Goal: Task Accomplishment & Management: Manage account settings

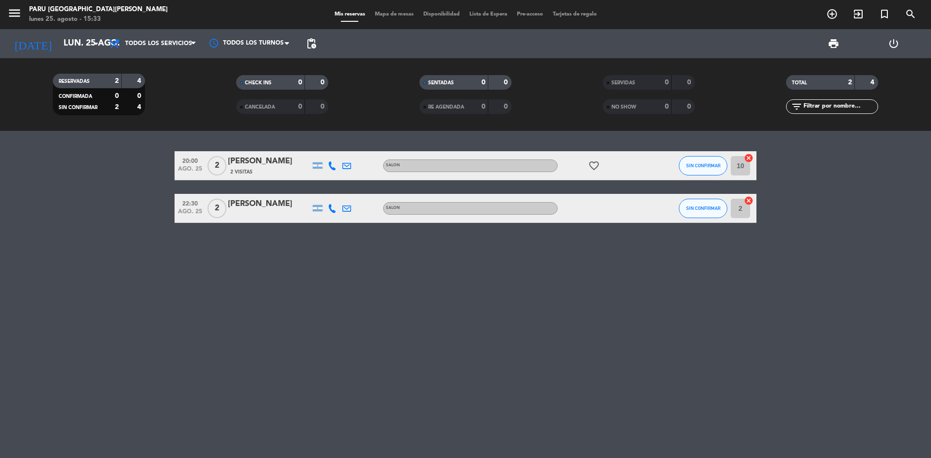
click at [215, 163] on span "2" at bounding box center [217, 165] width 19 height 19
click at [192, 166] on span "ago. 25" at bounding box center [190, 171] width 24 height 11
click at [268, 162] on div "[PERSON_NAME]" at bounding box center [269, 161] width 82 height 13
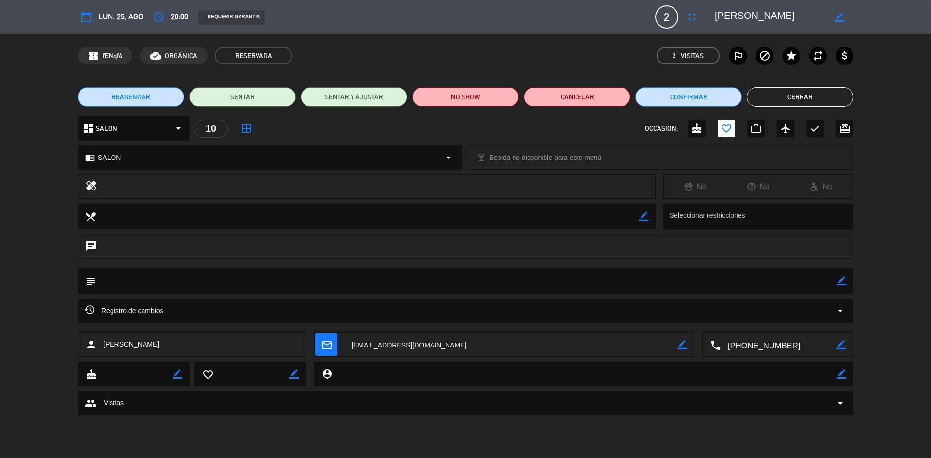
click at [662, 13] on span "2" at bounding box center [666, 16] width 23 height 23
click at [690, 17] on icon "fullscreen" at bounding box center [692, 17] width 12 height 12
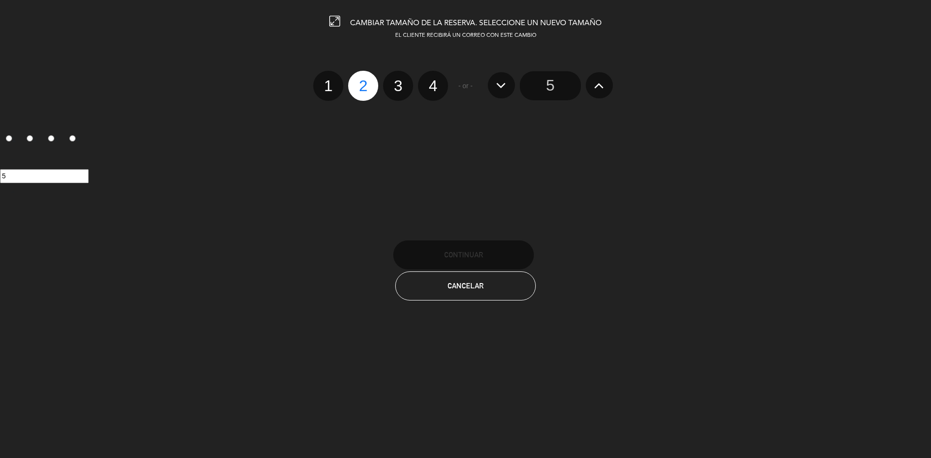
click at [403, 89] on label "3" at bounding box center [398, 86] width 30 height 30
click at [400, 81] on input "3" at bounding box center [397, 77] width 6 height 6
radio input "true"
radio input "false"
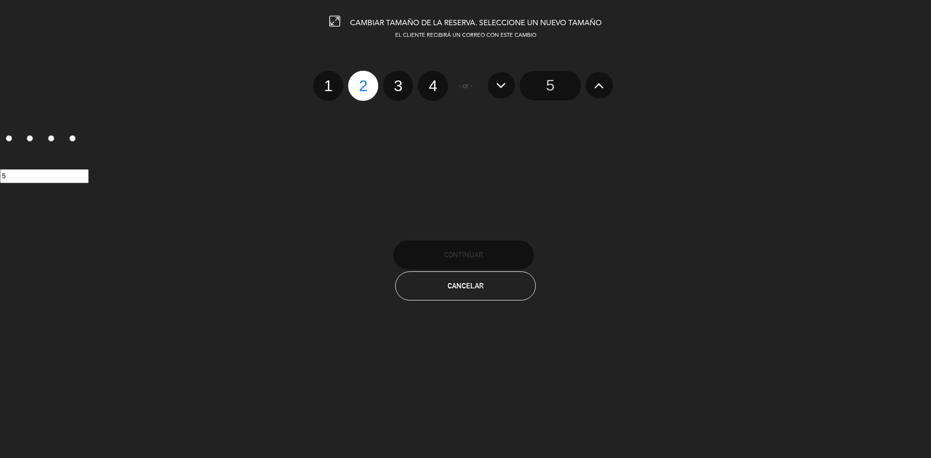
radio input "false"
radio input "true"
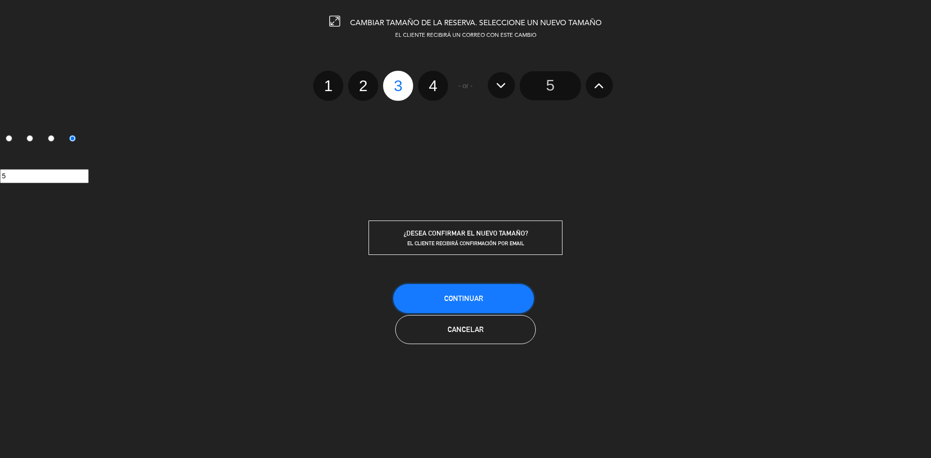
click at [476, 298] on span "Continuar" at bounding box center [463, 298] width 39 height 8
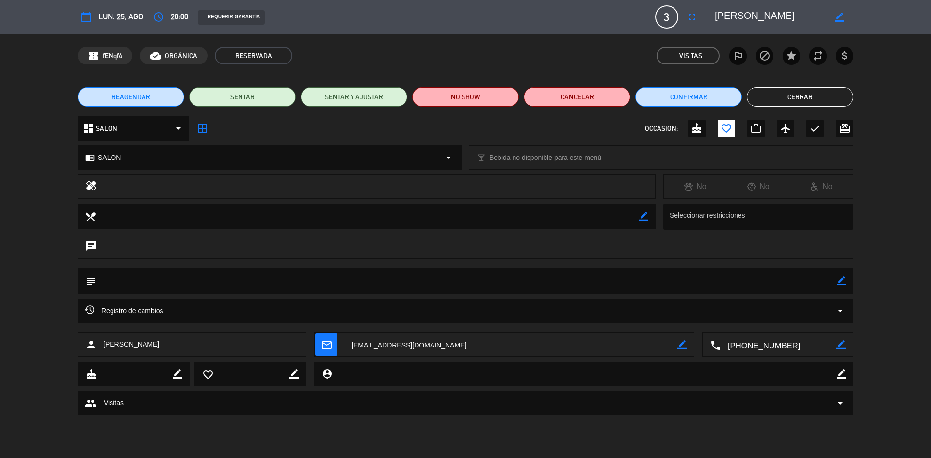
click at [805, 96] on button "Cerrar" at bounding box center [800, 96] width 107 height 19
